Goal: Task Accomplishment & Management: Use online tool/utility

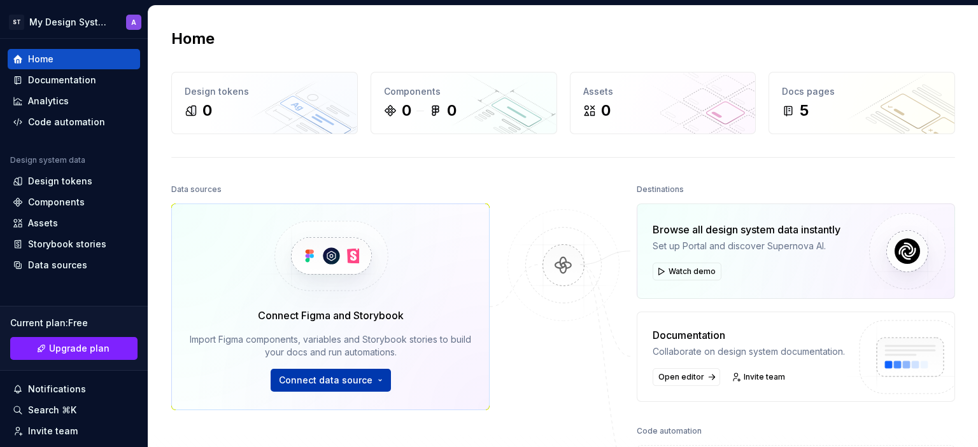
click at [319, 378] on span "Connect data source" at bounding box center [326, 380] width 94 height 13
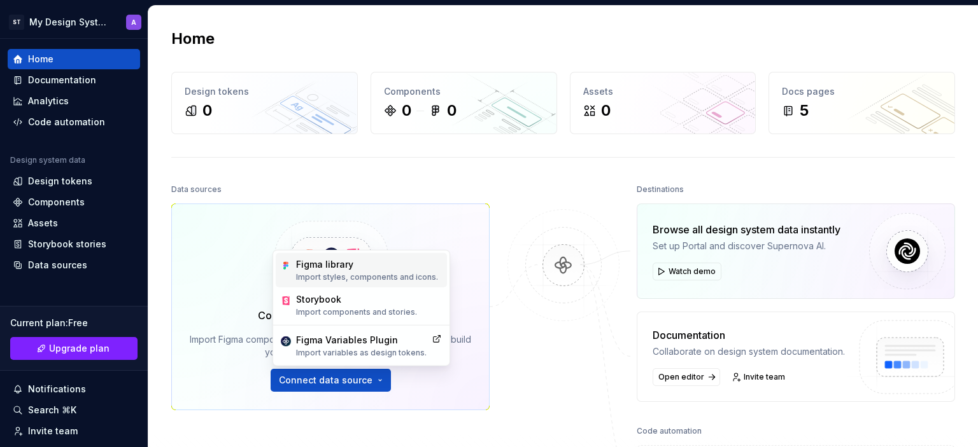
click at [370, 278] on p "Import styles, components and icons." at bounding box center [367, 277] width 142 height 10
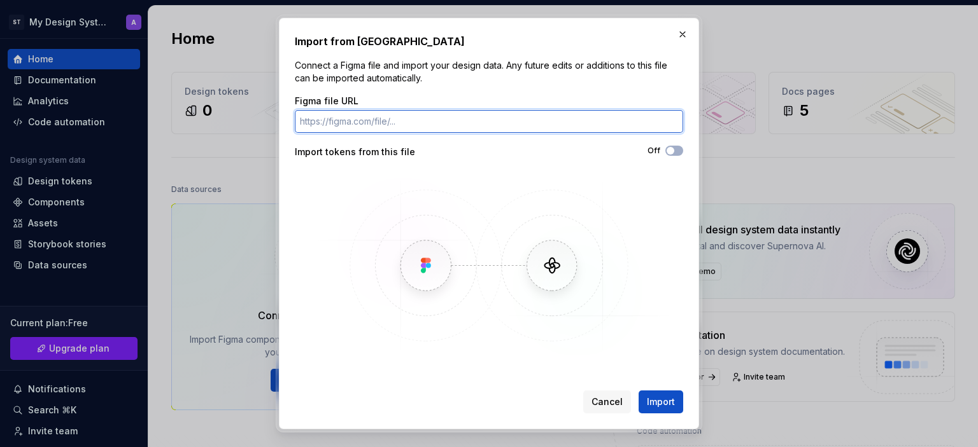
click at [506, 123] on input "Figma file URL" at bounding box center [489, 121] width 388 height 23
paste input "https://www.figma.com/design/DZhOH2YKtLum57K5Bw1wvj/Lake-City-App?node-id=0-1&p…"
type input "https://www.figma.com/design/DZhOH2YKtLum57K5Bw1wvj/Lake-City-App?node-id=0-1&p…"
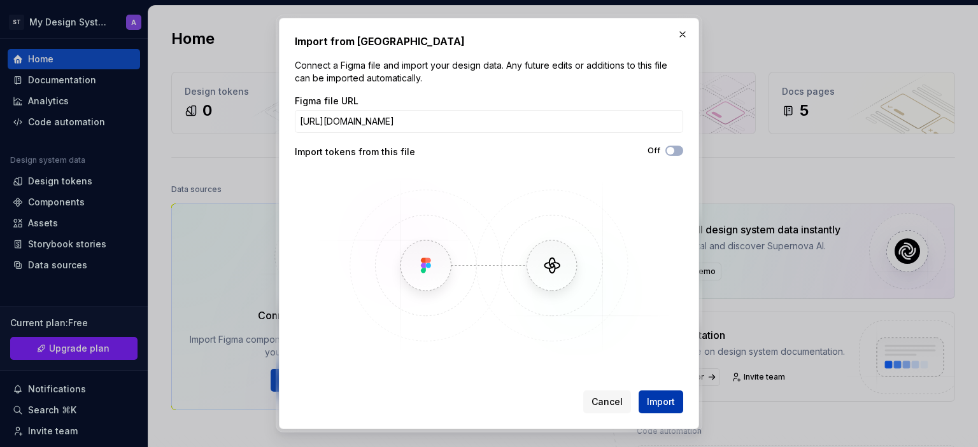
scroll to position [0, 0]
click at [657, 403] on span "Import" at bounding box center [661, 402] width 28 height 13
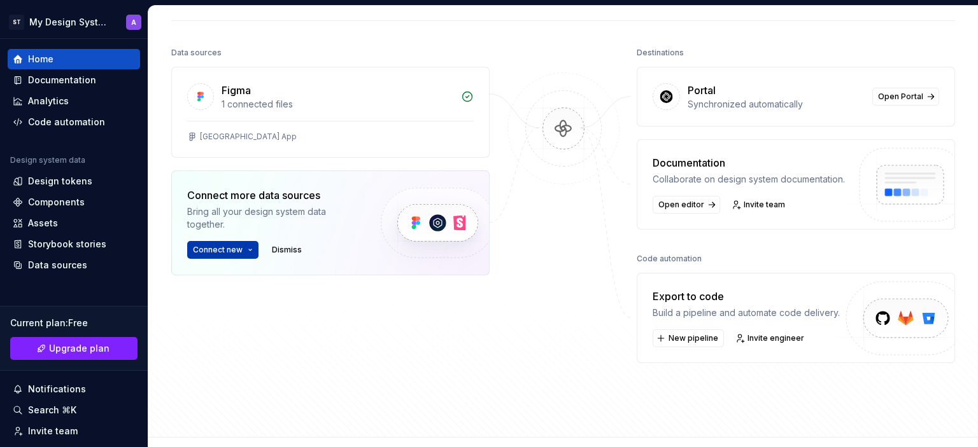
scroll to position [137, 0]
click at [221, 249] on span "Connect new" at bounding box center [218, 249] width 50 height 10
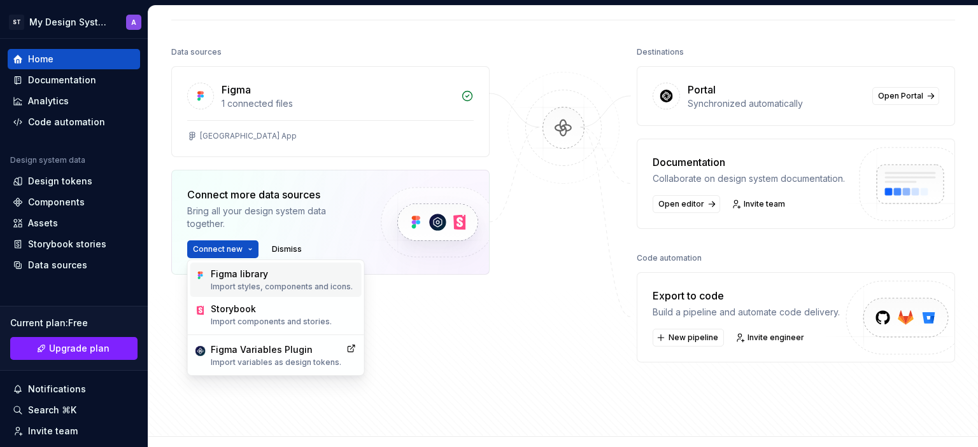
click at [233, 280] on div "Figma library" at bounding box center [282, 274] width 142 height 13
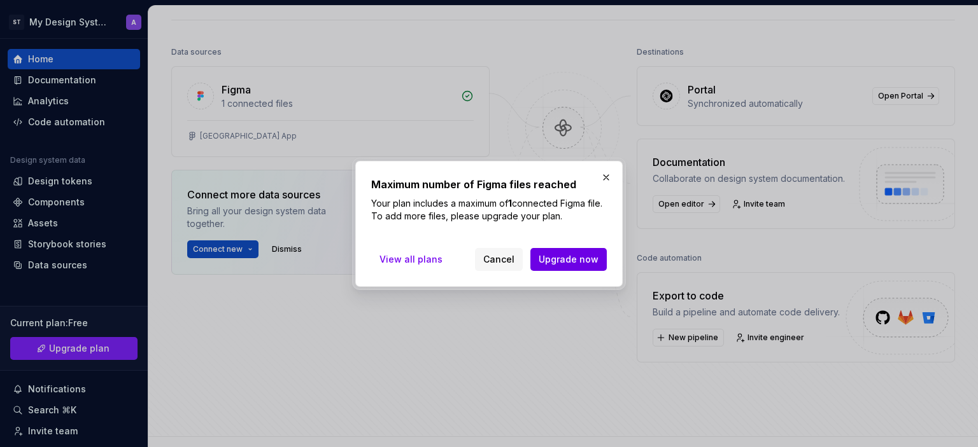
click at [549, 262] on span "Upgrade now" at bounding box center [568, 259] width 60 height 13
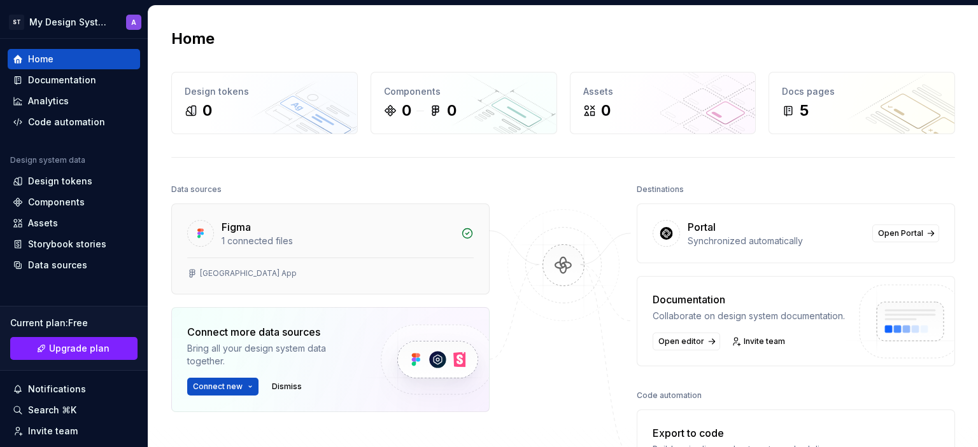
click at [224, 271] on div "[GEOGRAPHIC_DATA] App" at bounding box center [248, 274] width 97 height 10
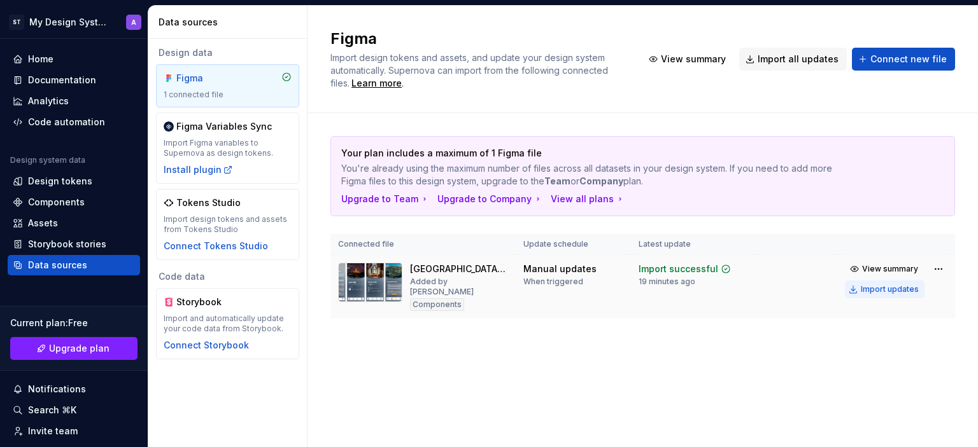
click at [895, 287] on div "Import updates" at bounding box center [889, 289] width 58 height 10
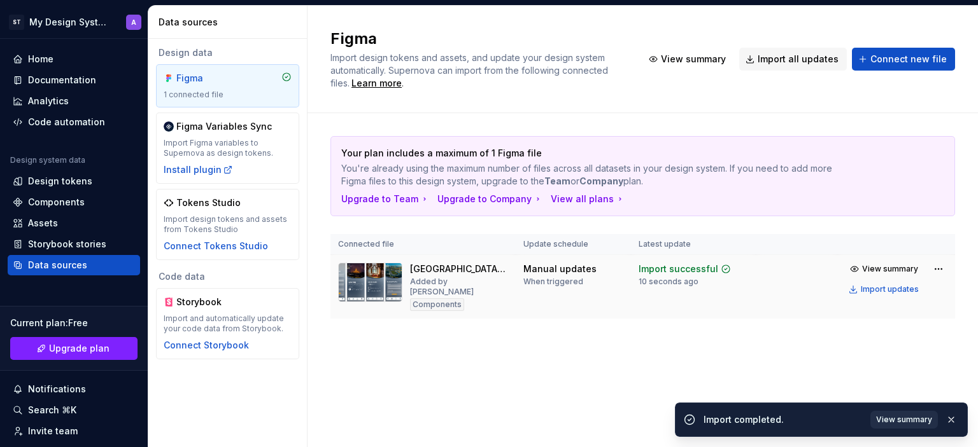
click at [888, 421] on span "View summary" at bounding box center [904, 420] width 56 height 10
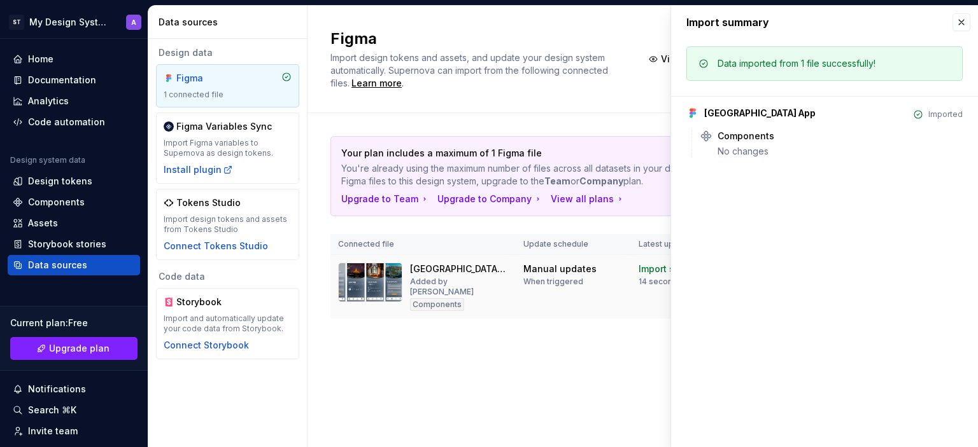
click at [794, 60] on div "Data imported from 1 file successfully!" at bounding box center [796, 63] width 158 height 13
click at [764, 147] on div "No changes" at bounding box center [839, 151] width 245 height 13
click at [767, 134] on div "Components" at bounding box center [745, 136] width 57 height 13
click at [758, 116] on div "[GEOGRAPHIC_DATA] App" at bounding box center [759, 113] width 111 height 13
click at [957, 24] on button "button" at bounding box center [961, 22] width 18 height 18
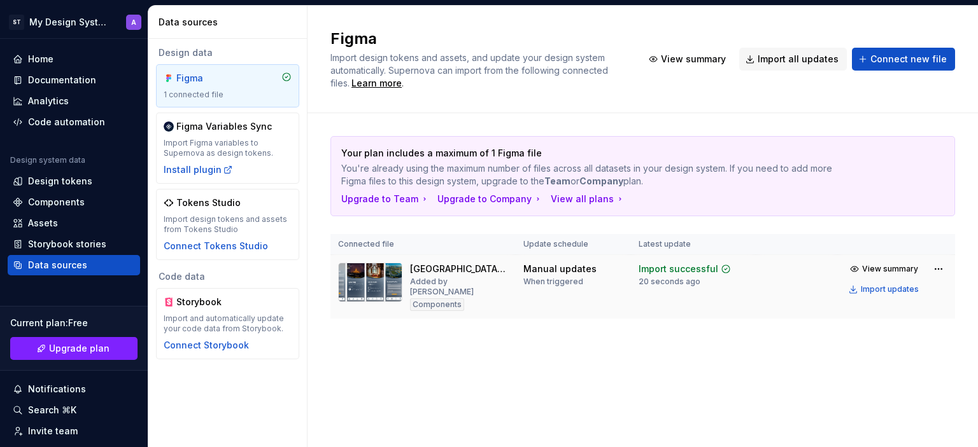
click at [531, 281] on div "When triggered" at bounding box center [553, 282] width 60 height 10
click at [555, 277] on div "When triggered" at bounding box center [553, 282] width 60 height 10
click at [652, 265] on div "Import successful" at bounding box center [678, 269] width 80 height 13
click at [638, 295] on td "Import successful 20 seconds ago" at bounding box center [693, 287] width 125 height 64
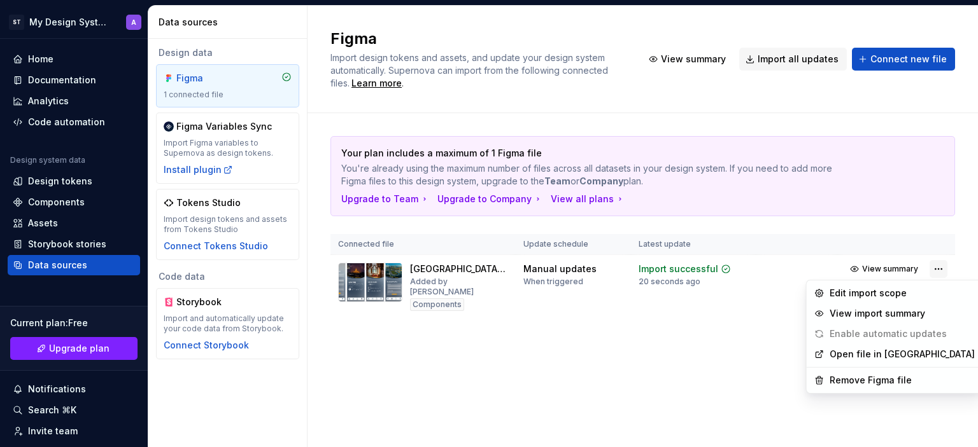
click at [937, 270] on html "ST My Design System A Home Documentation Analytics Code automation Design syste…" at bounding box center [489, 223] width 978 height 447
click at [872, 307] on div "View import summary" at bounding box center [901, 313] width 145 height 13
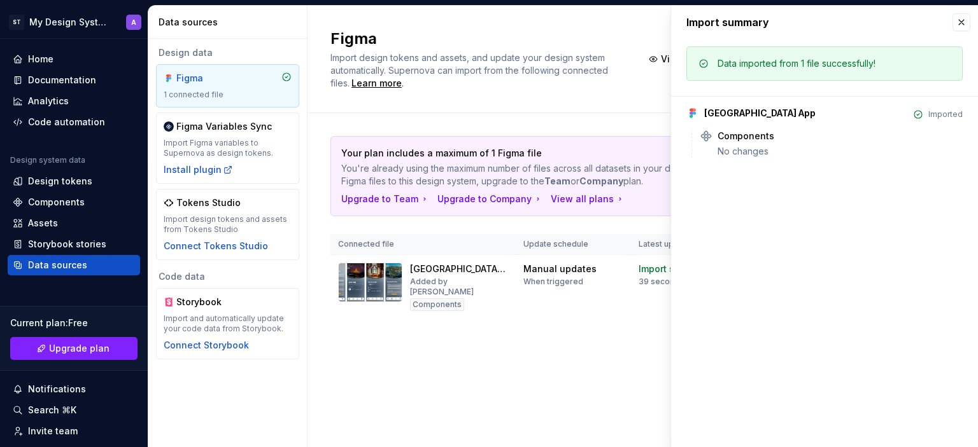
click at [741, 109] on div "[GEOGRAPHIC_DATA] App" at bounding box center [759, 113] width 111 height 13
click at [750, 133] on div "Components" at bounding box center [745, 136] width 57 height 13
click at [779, 141] on div "Components" at bounding box center [839, 136] width 245 height 13
click at [932, 113] on div "Imported" at bounding box center [945, 114] width 34 height 10
click at [961, 22] on button "button" at bounding box center [961, 22] width 18 height 18
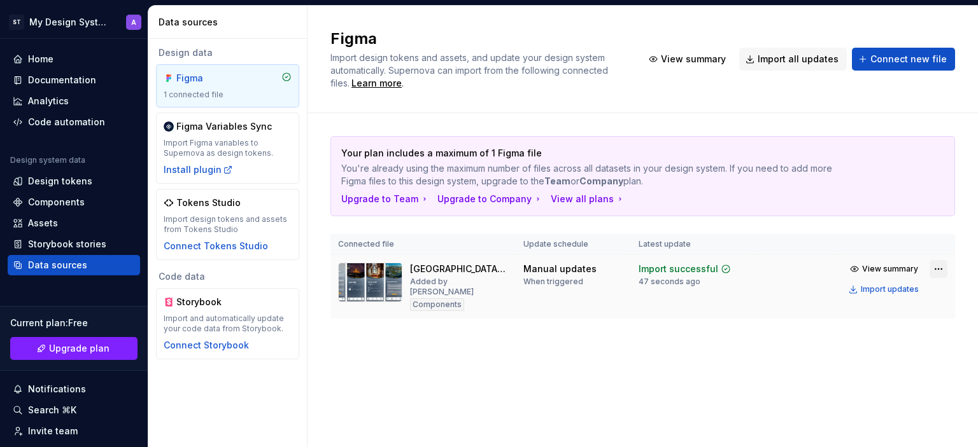
click at [936, 264] on html "ST My Design System A Home Documentation Analytics Code automation Design syste…" at bounding box center [489, 223] width 978 height 447
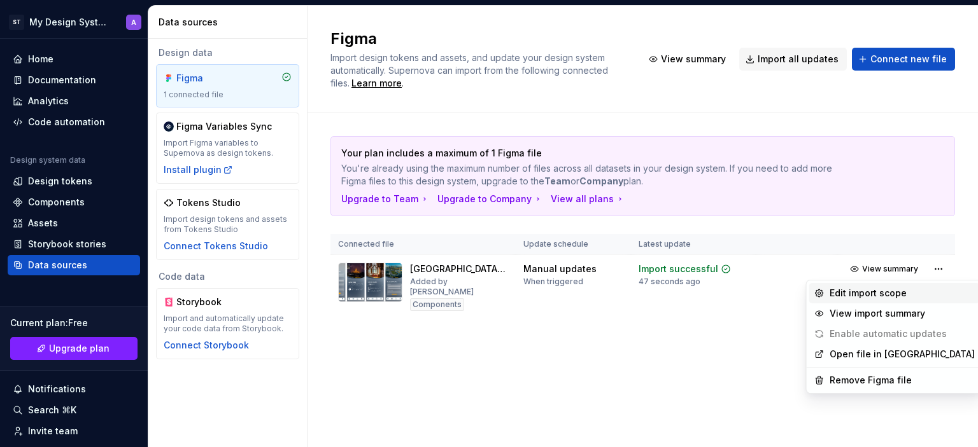
click at [871, 287] on div "Edit import scope" at bounding box center [901, 293] width 145 height 13
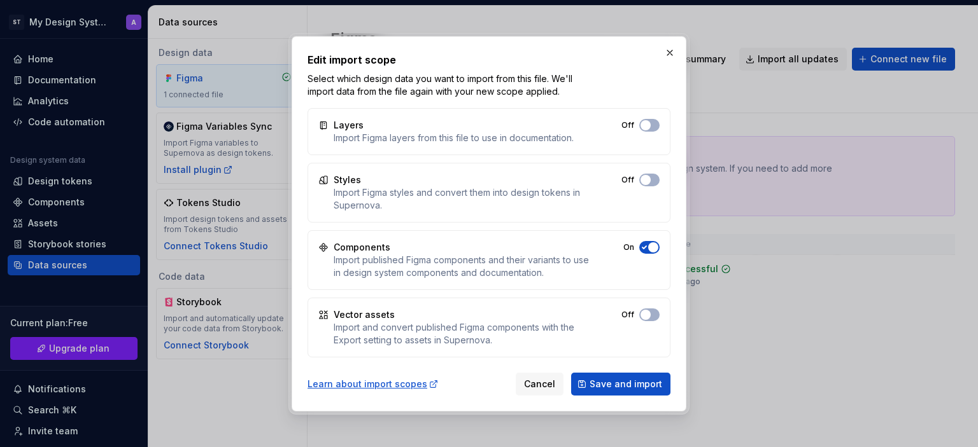
click at [667, 50] on button "button" at bounding box center [670, 53] width 18 height 18
